Goal: Task Accomplishment & Management: Use online tool/utility

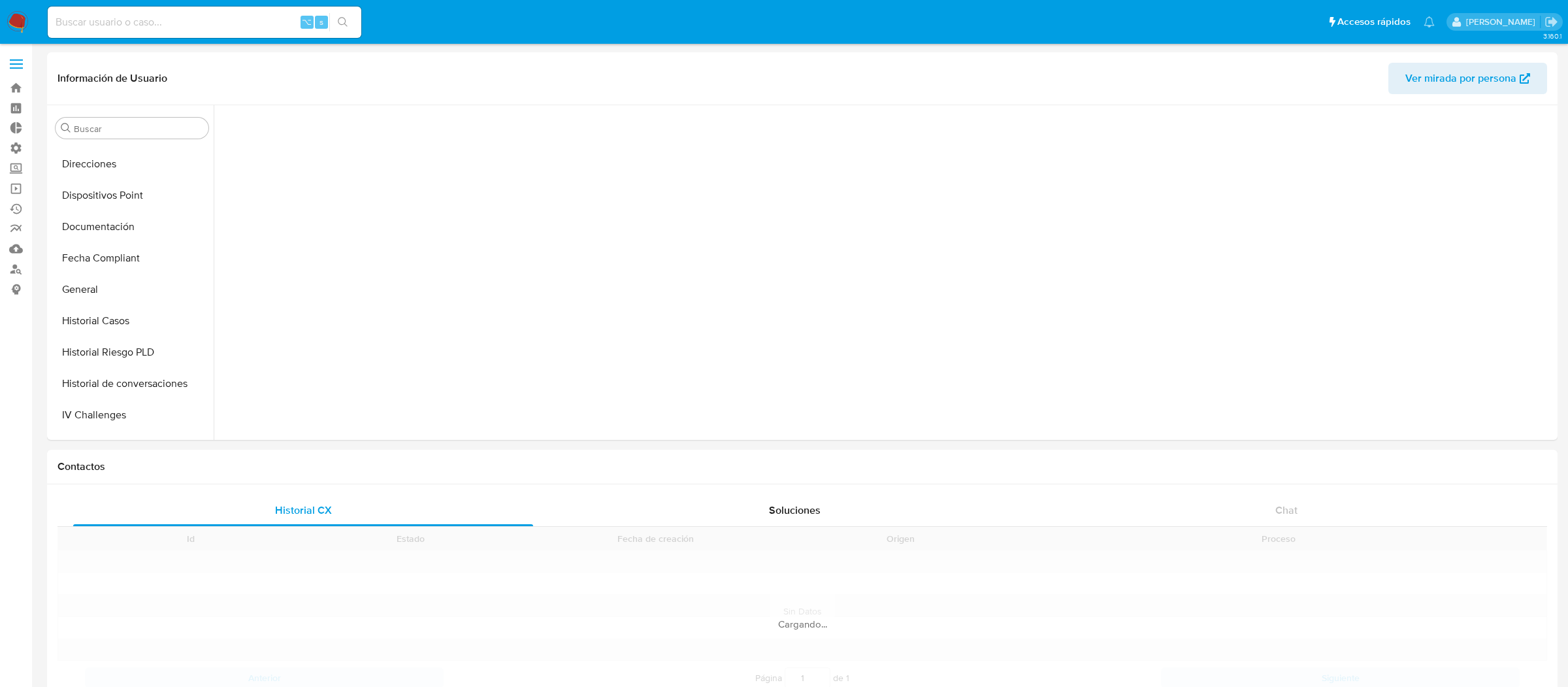
scroll to position [593, 0]
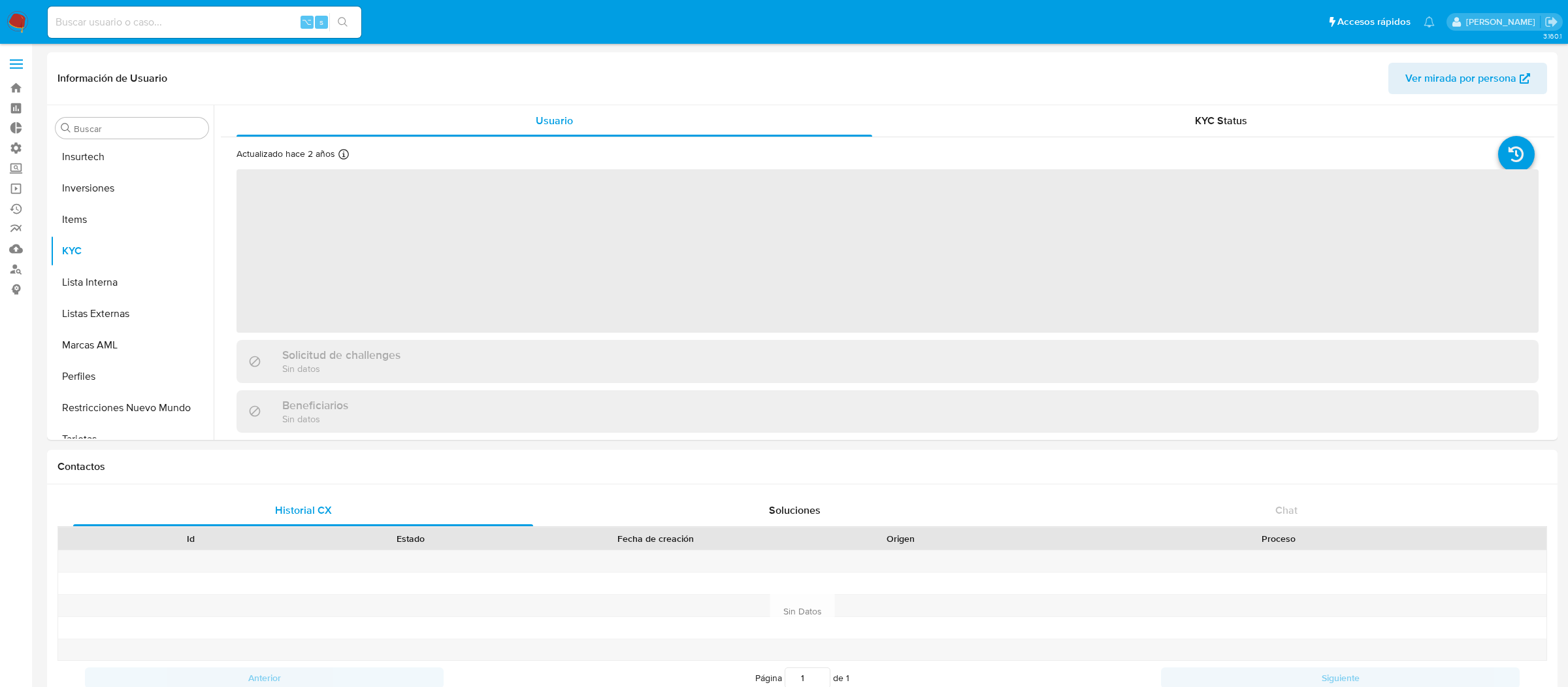
scroll to position [677, 0]
select select "10"
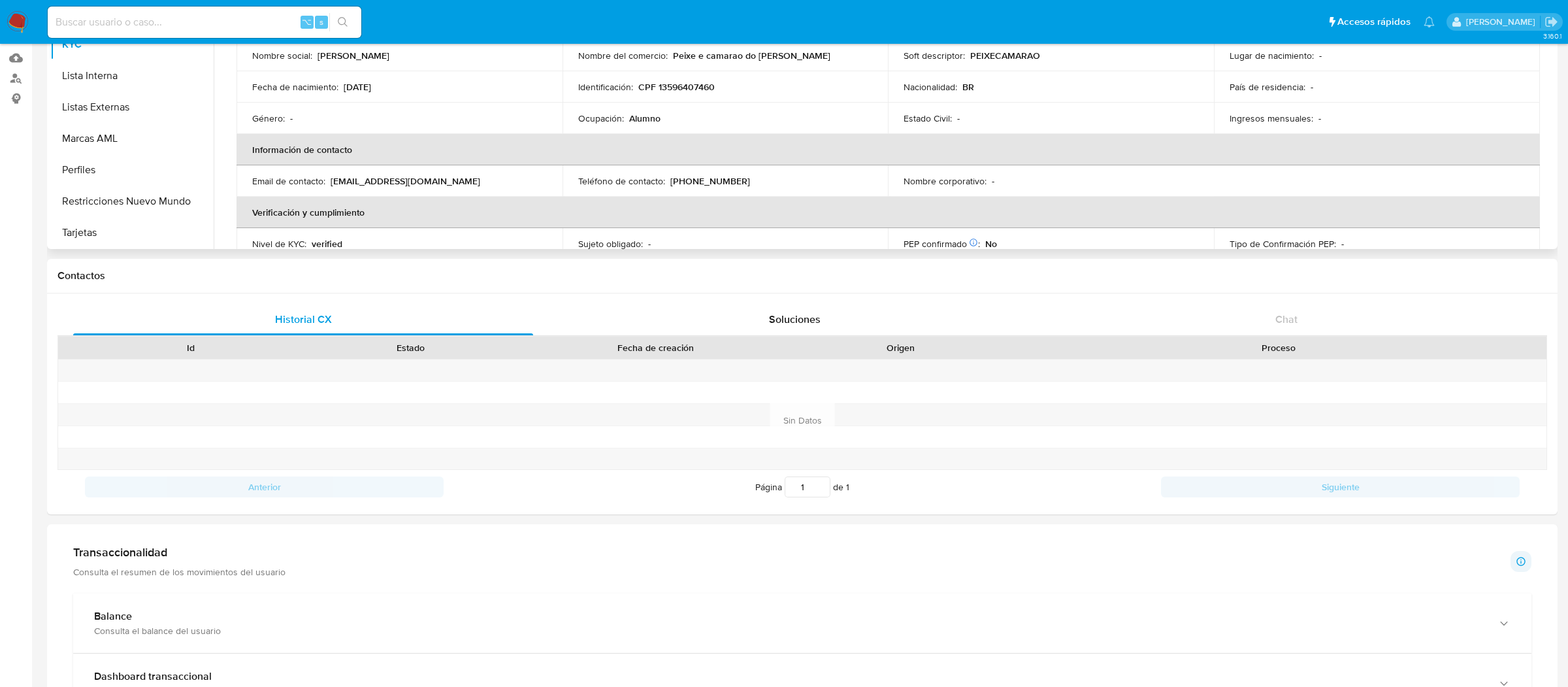
scroll to position [0, 0]
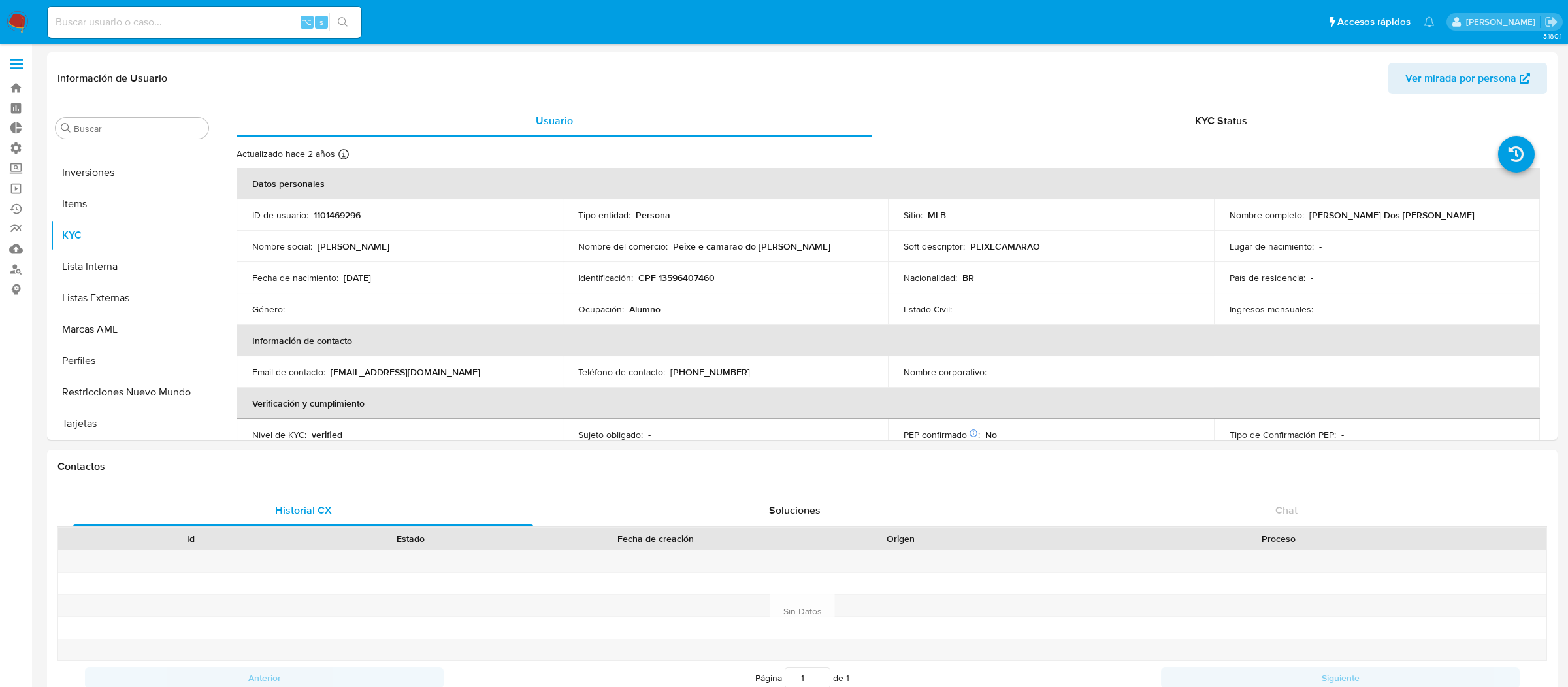
click at [22, 55] on label at bounding box center [16, 64] width 33 height 28
click at [0, 0] on input "checkbox" at bounding box center [0, 0] width 0 height 0
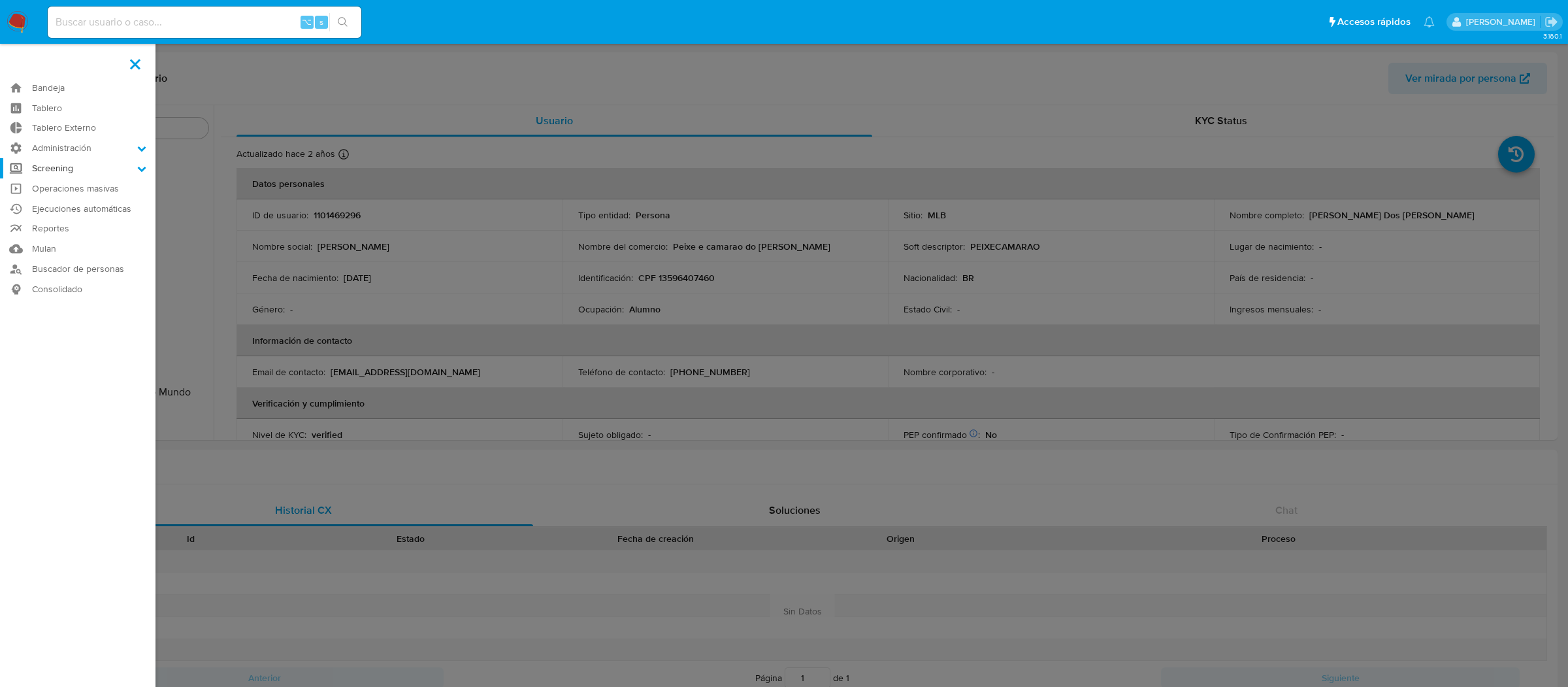
click at [86, 160] on label "Screening" at bounding box center [77, 167] width 156 height 20
click at [0, 0] on input "Screening" at bounding box center [0, 0] width 0 height 0
click at [92, 139] on label "Administración" at bounding box center [77, 147] width 156 height 20
click at [0, 0] on input "Administración" at bounding box center [0, 0] width 0 height 0
click at [85, 168] on link "Reglas" at bounding box center [77, 166] width 156 height 16
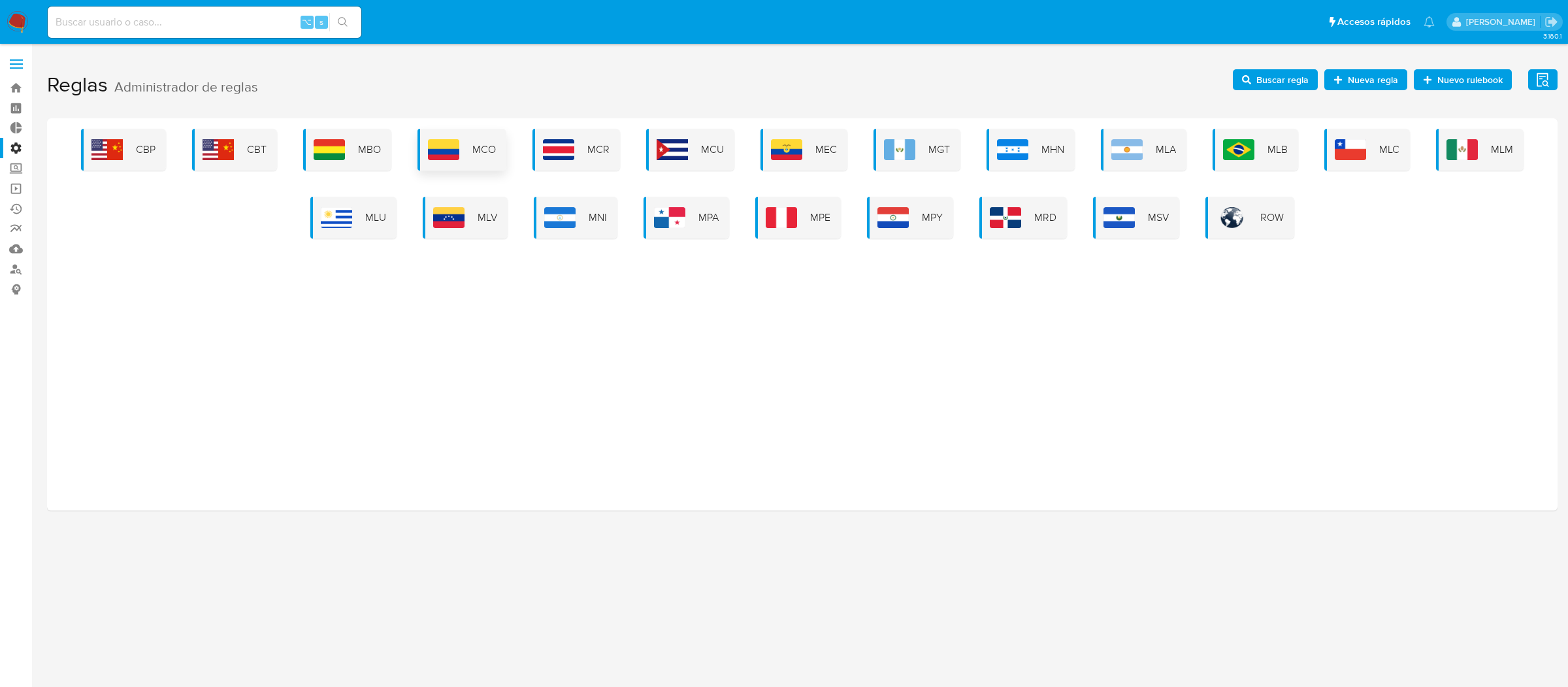
click at [470, 145] on div "MCO" at bounding box center [461, 150] width 89 height 42
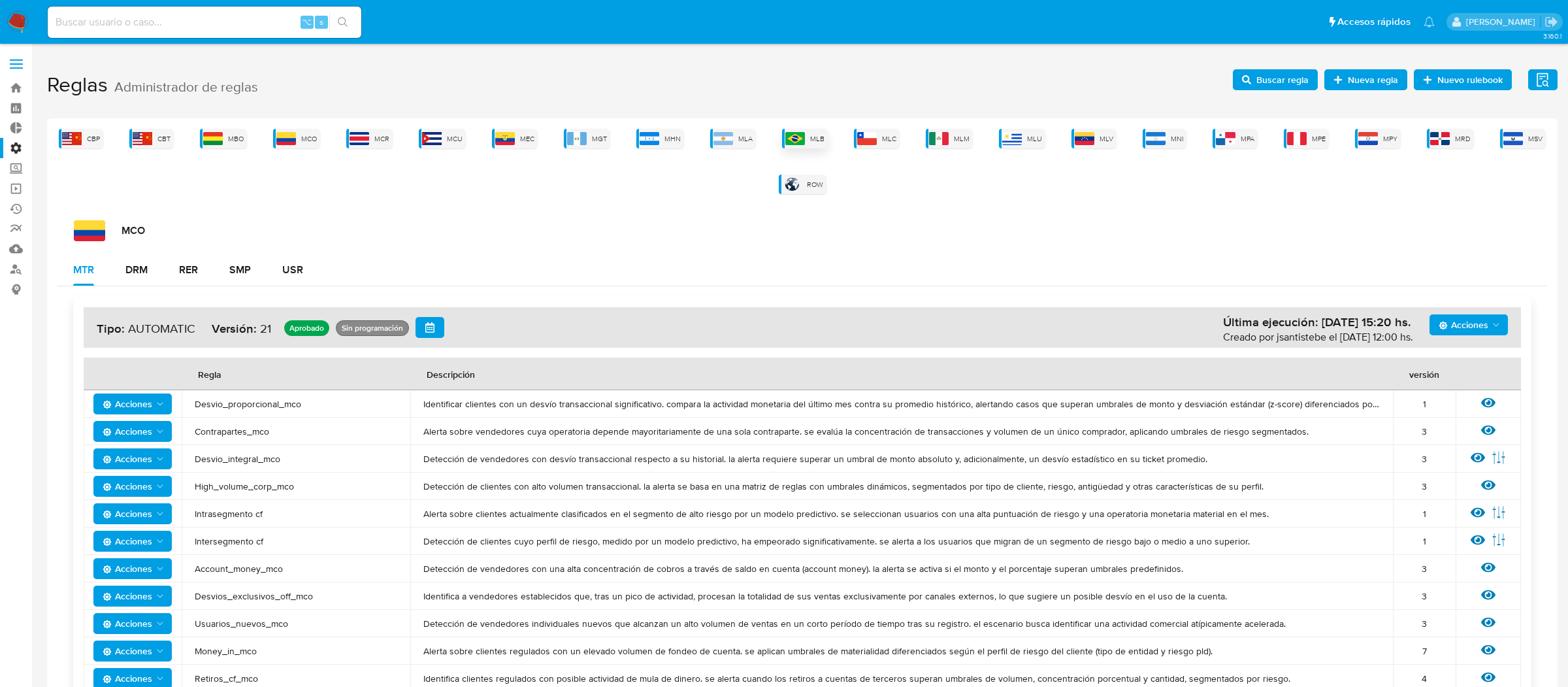
click at [795, 138] on img at bounding box center [795, 139] width 19 height 13
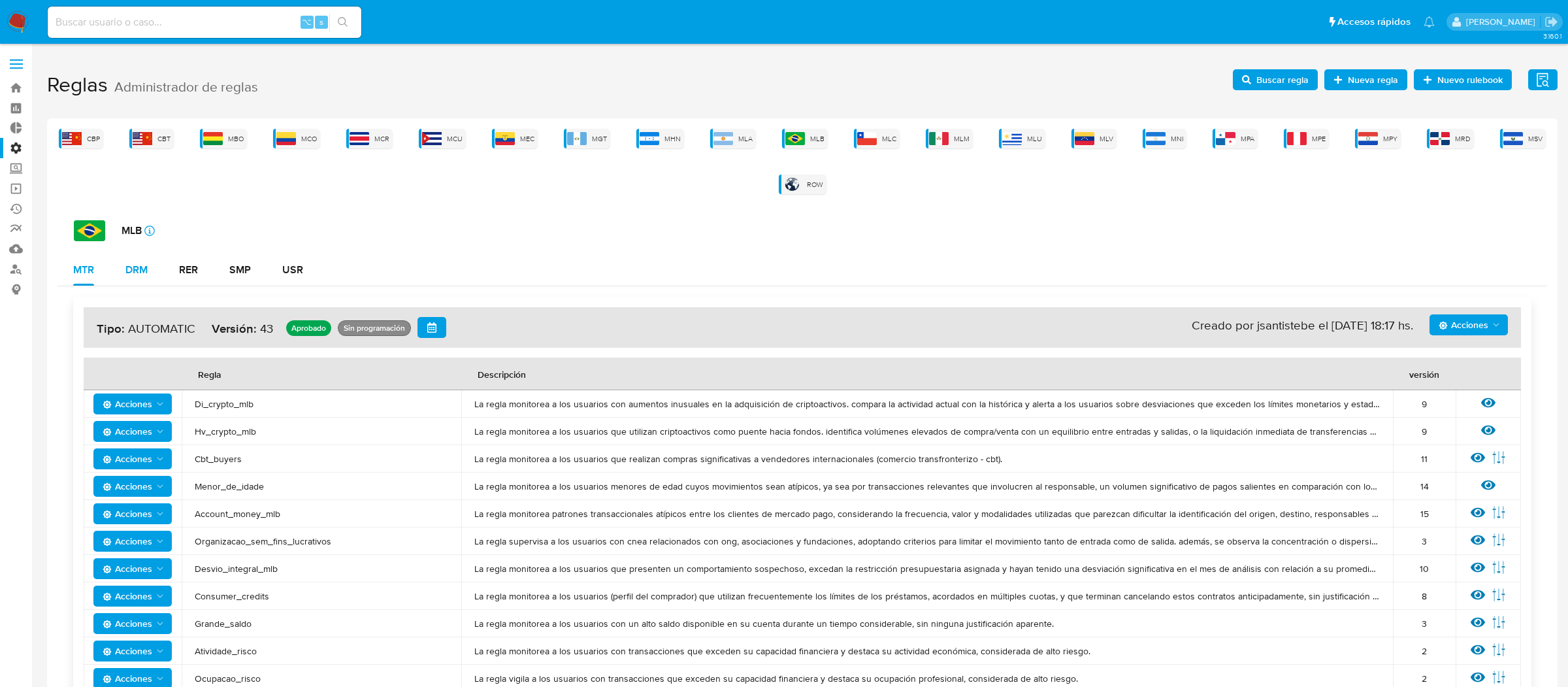
click at [151, 277] on button "DRM" at bounding box center [137, 270] width 54 height 32
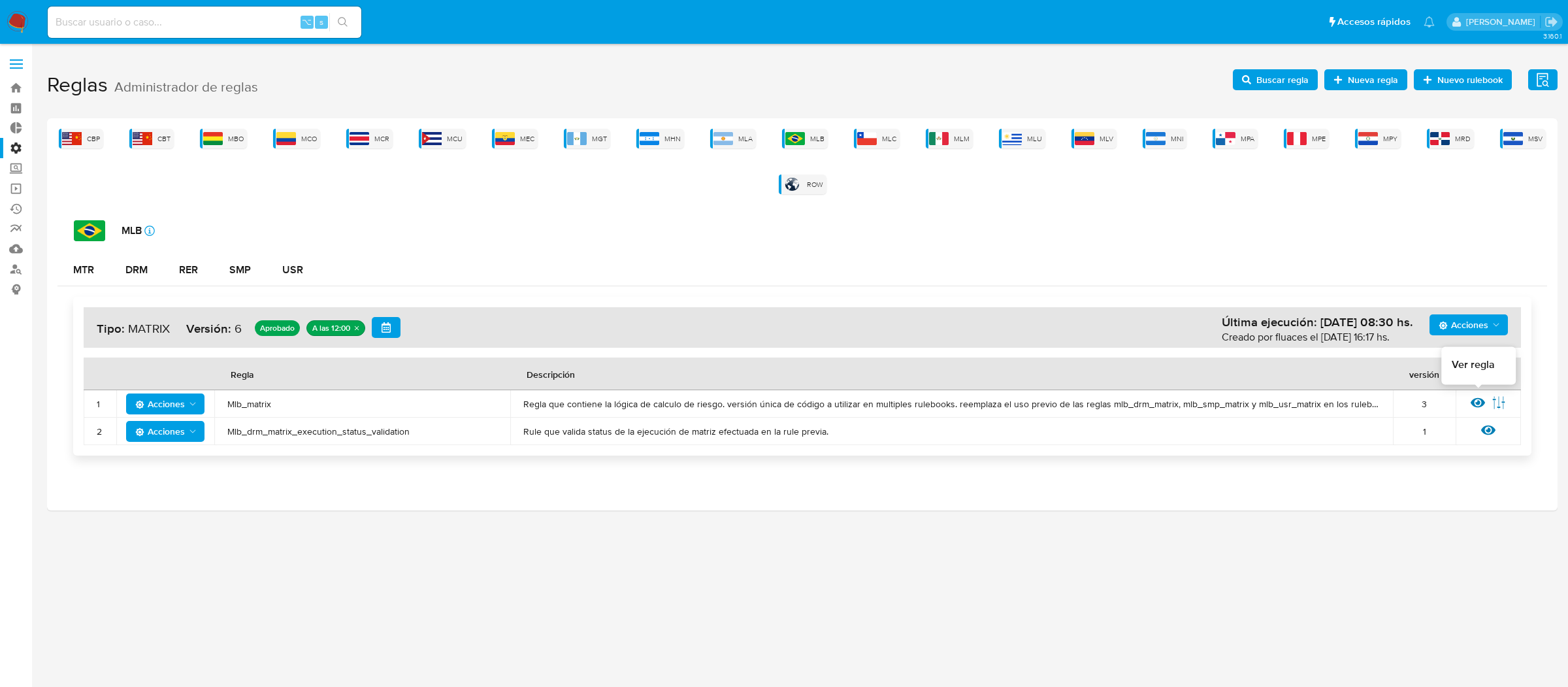
click at [1483, 405] on icon at bounding box center [1477, 403] width 14 height 10
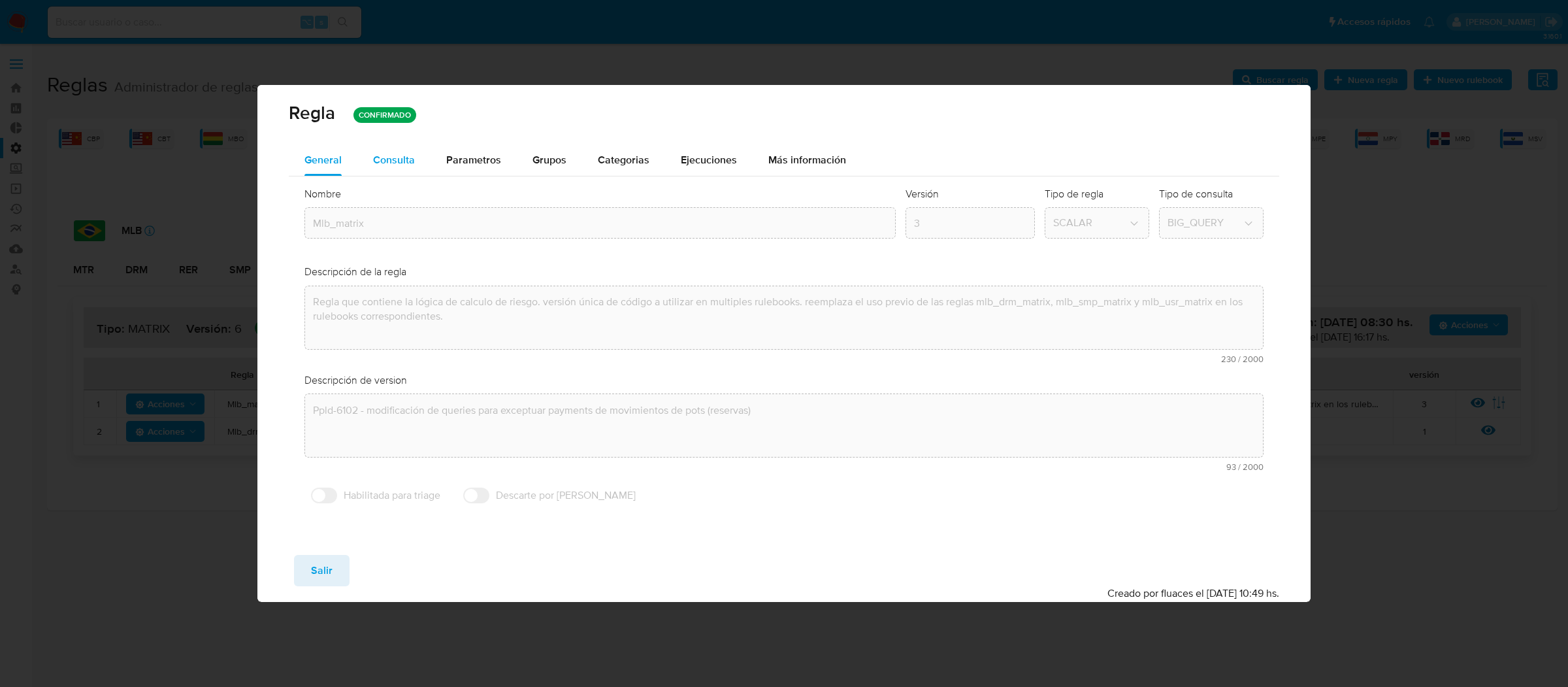
click at [413, 171] on button "Consulta" at bounding box center [394, 160] width 73 height 32
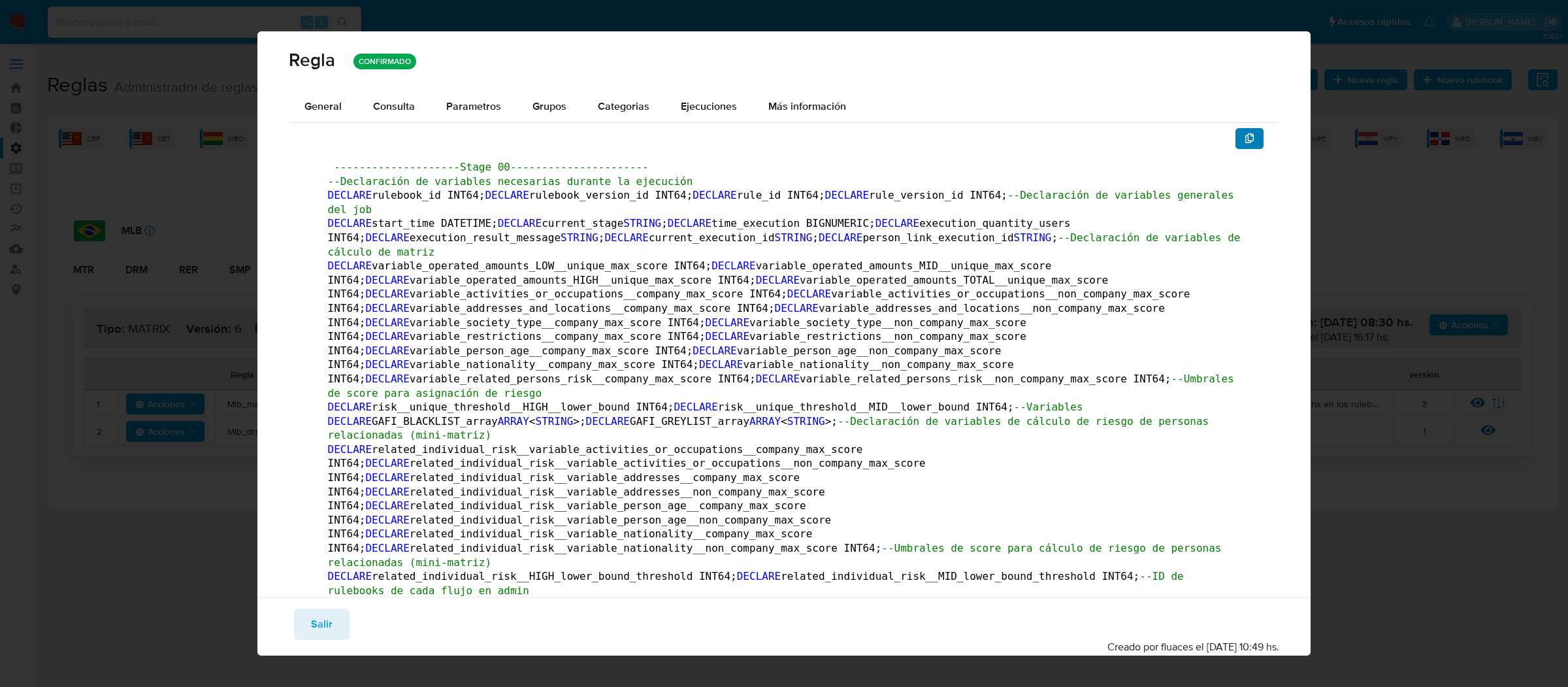
click at [1249, 142] on icon "button" at bounding box center [1250, 138] width 10 height 11
